Goal: Task Accomplishment & Management: Manage account settings

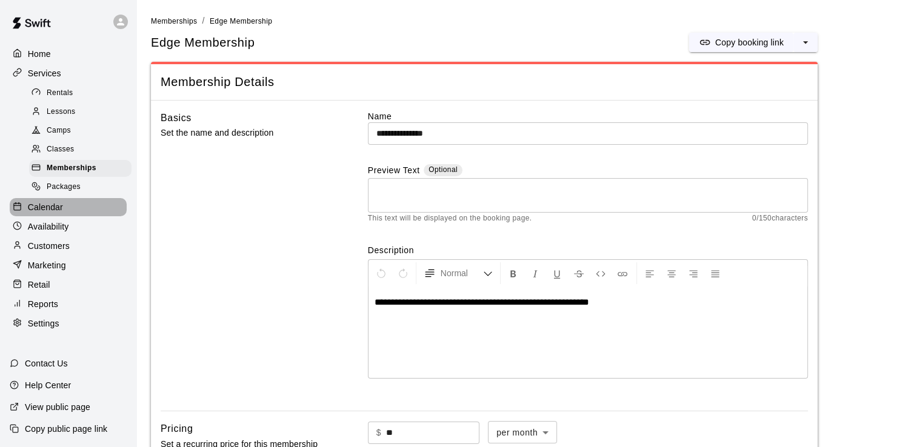
click at [59, 213] on p "Calendar" at bounding box center [45, 207] width 35 height 12
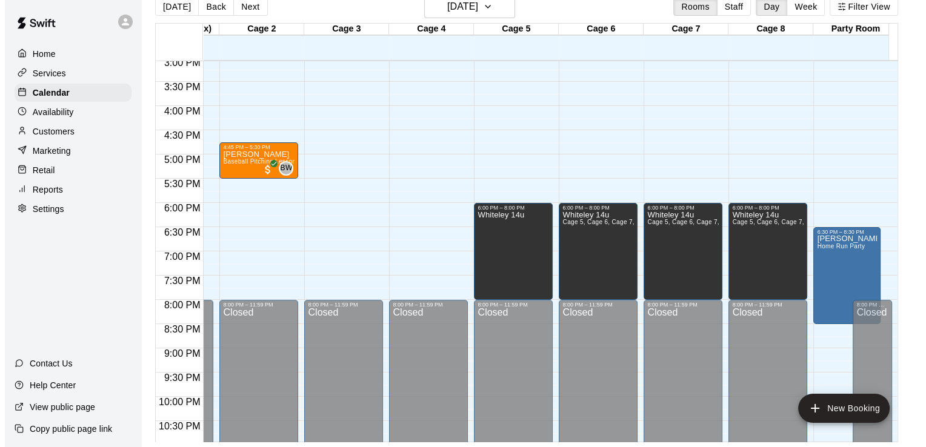
scroll to position [0, 69]
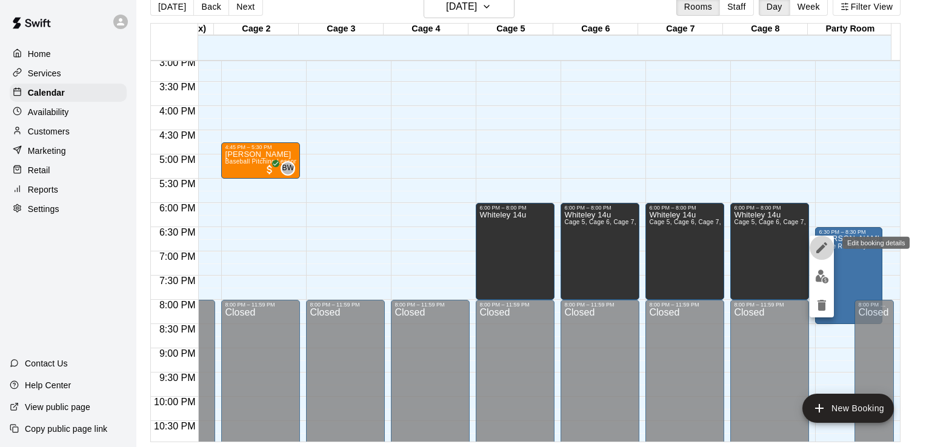
click at [823, 245] on icon "edit" at bounding box center [822, 248] width 11 height 11
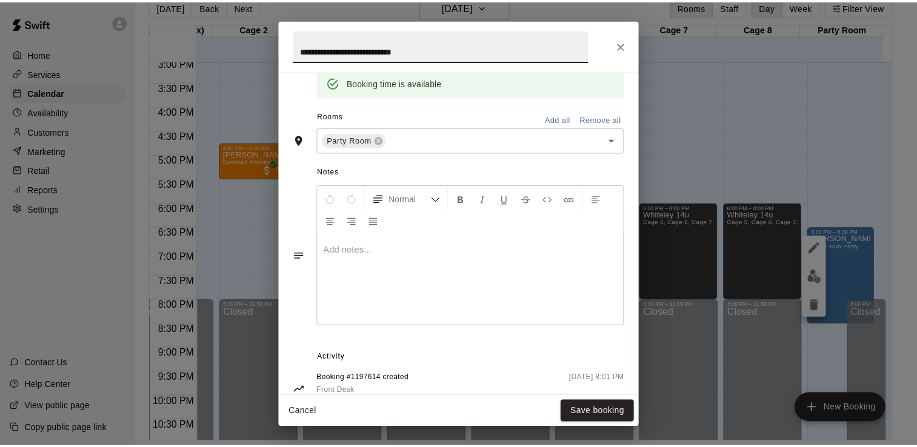
scroll to position [287, 0]
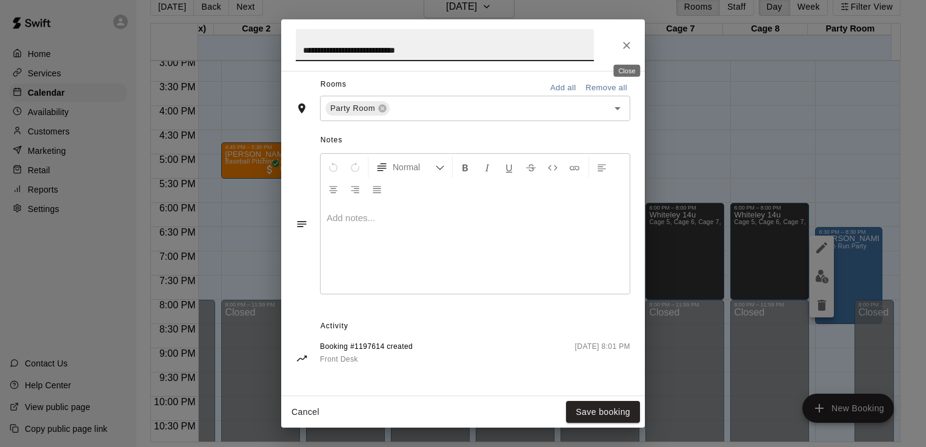
click at [623, 44] on icon "Close" at bounding box center [627, 45] width 12 height 12
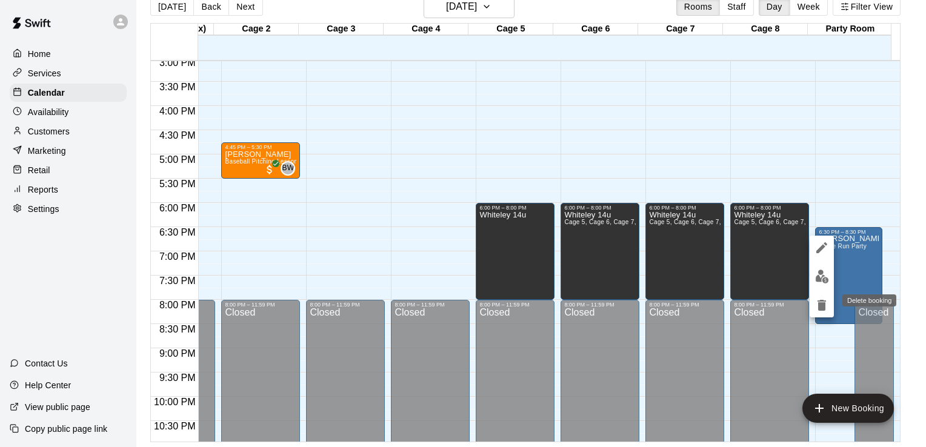
click at [818, 304] on icon "delete" at bounding box center [822, 305] width 15 height 15
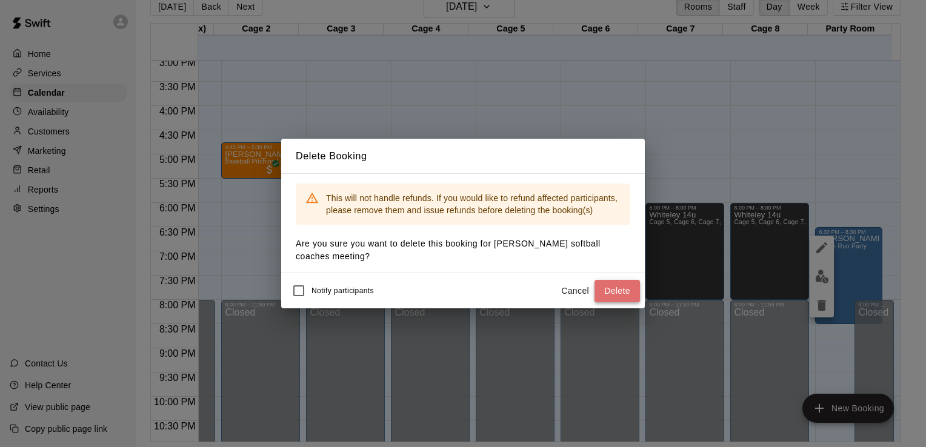
click at [611, 285] on button "Delete" at bounding box center [617, 291] width 45 height 22
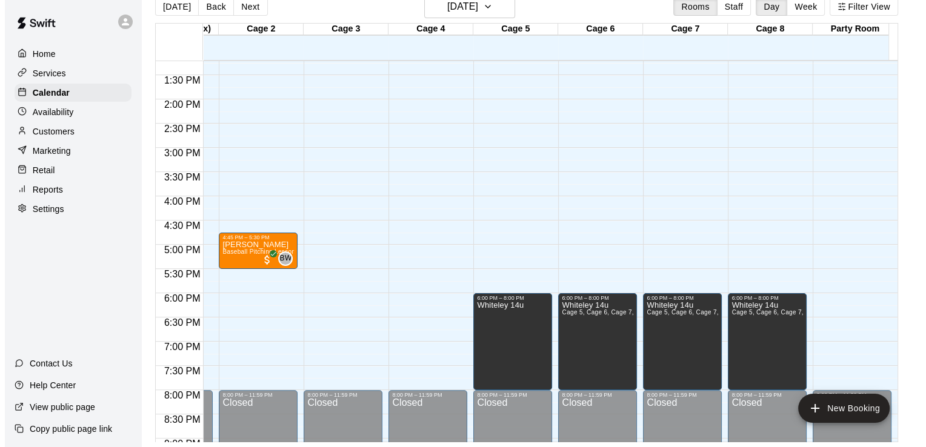
scroll to position [610, 70]
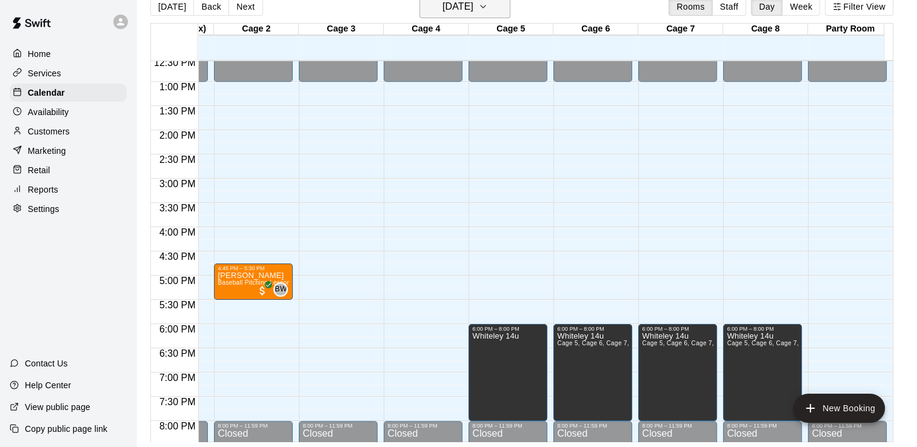
click at [488, 1] on icon "button" at bounding box center [483, 6] width 10 height 15
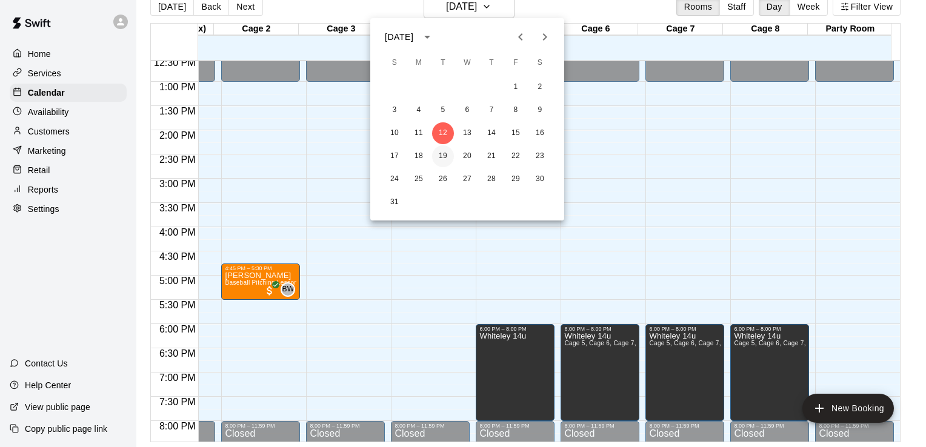
click at [445, 156] on button "19" at bounding box center [443, 157] width 22 height 22
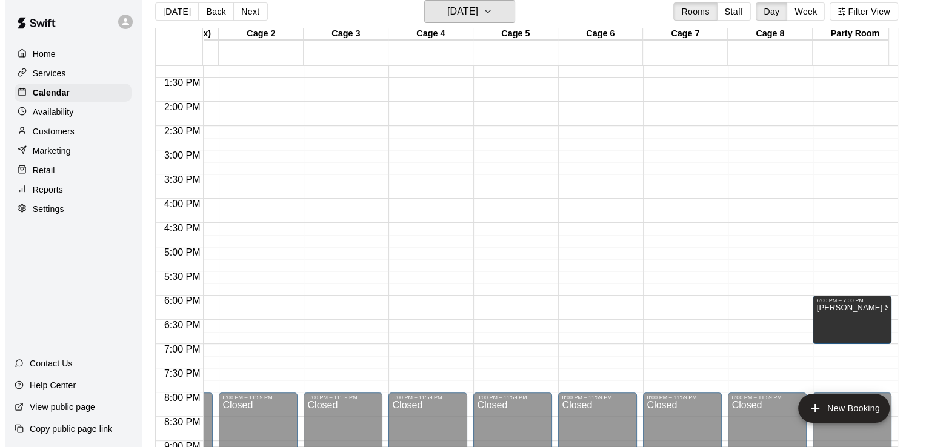
scroll to position [671, 70]
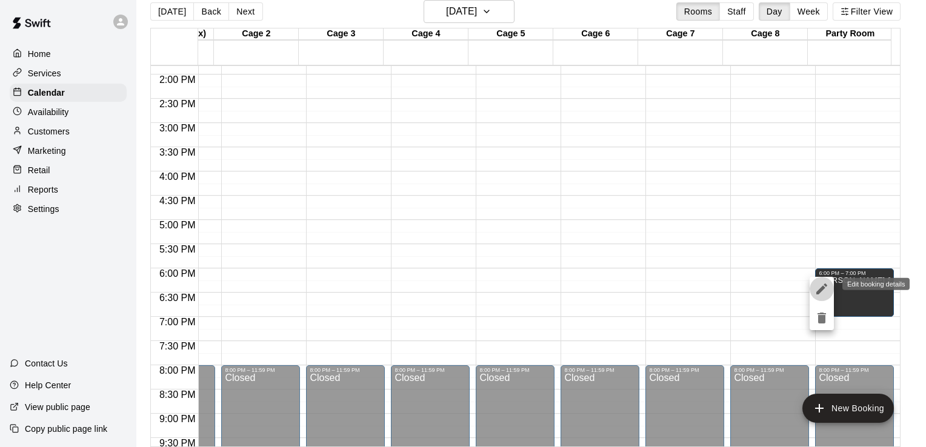
click at [823, 292] on icon "edit" at bounding box center [822, 289] width 15 height 15
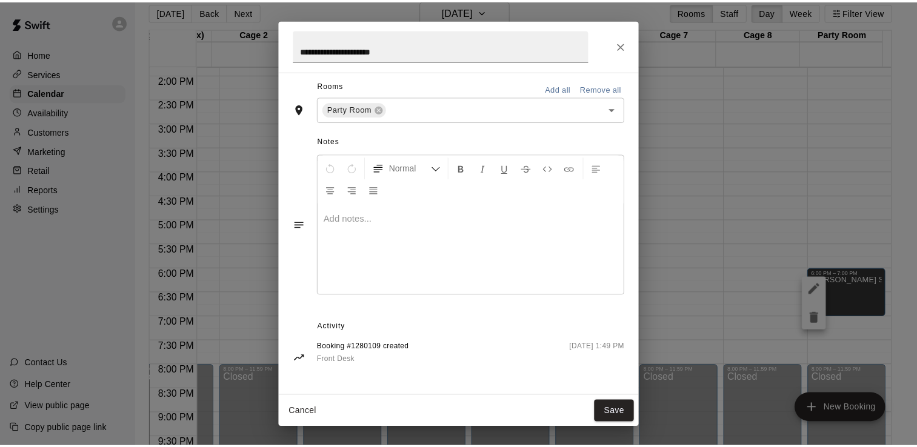
scroll to position [226, 0]
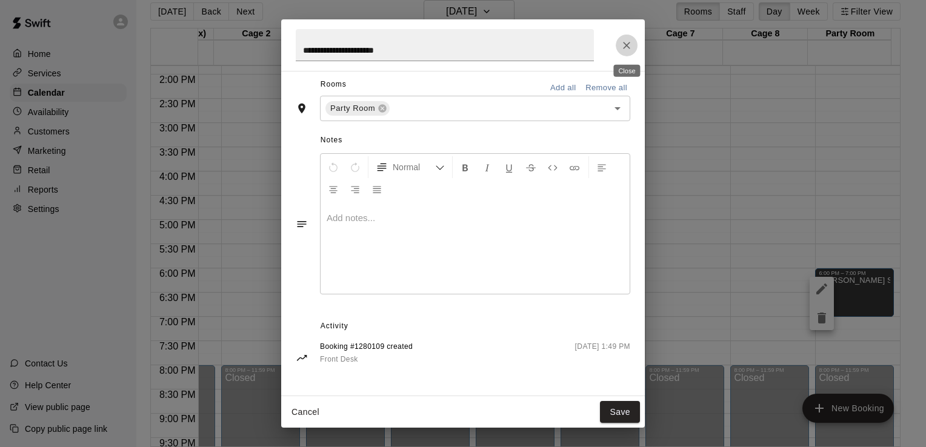
click at [628, 45] on icon "Close" at bounding box center [627, 45] width 12 height 12
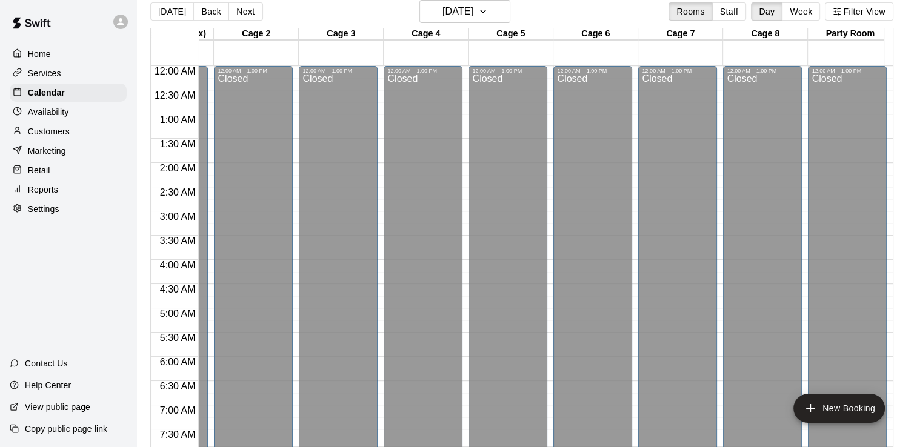
scroll to position [0, 70]
click at [812, 11] on button "Week" at bounding box center [801, 11] width 38 height 18
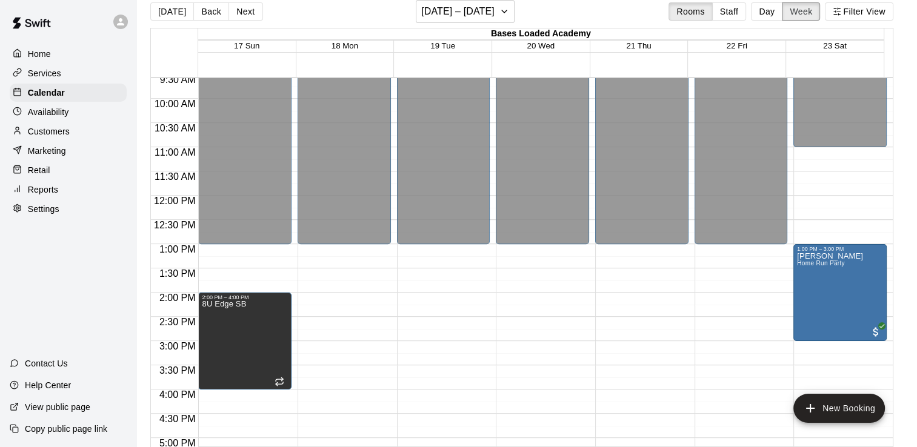
scroll to position [446, 0]
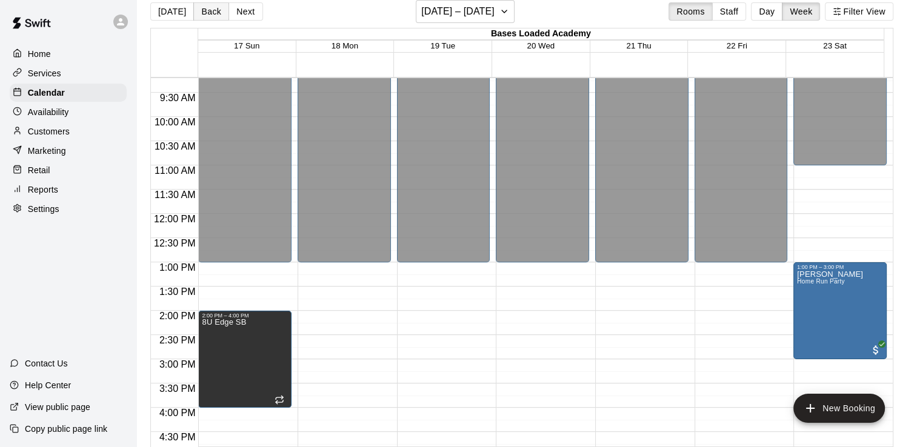
click at [213, 13] on button "Back" at bounding box center [211, 11] width 36 height 18
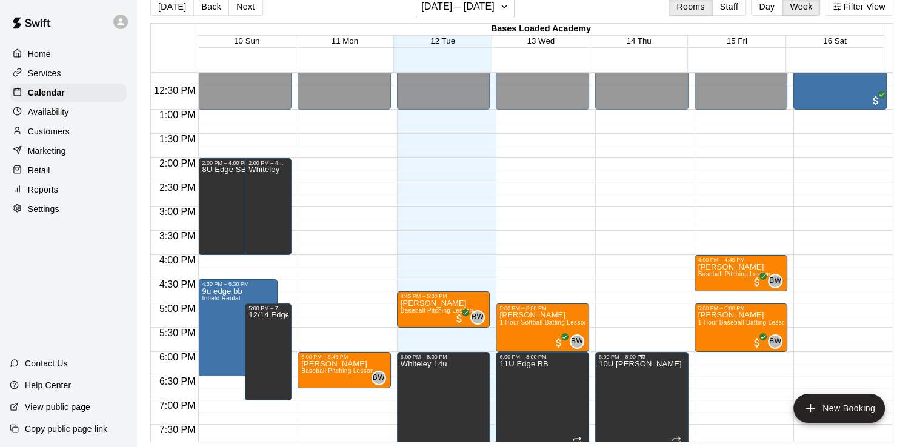
scroll to position [546, 0]
